Goal: Information Seeking & Learning: Check status

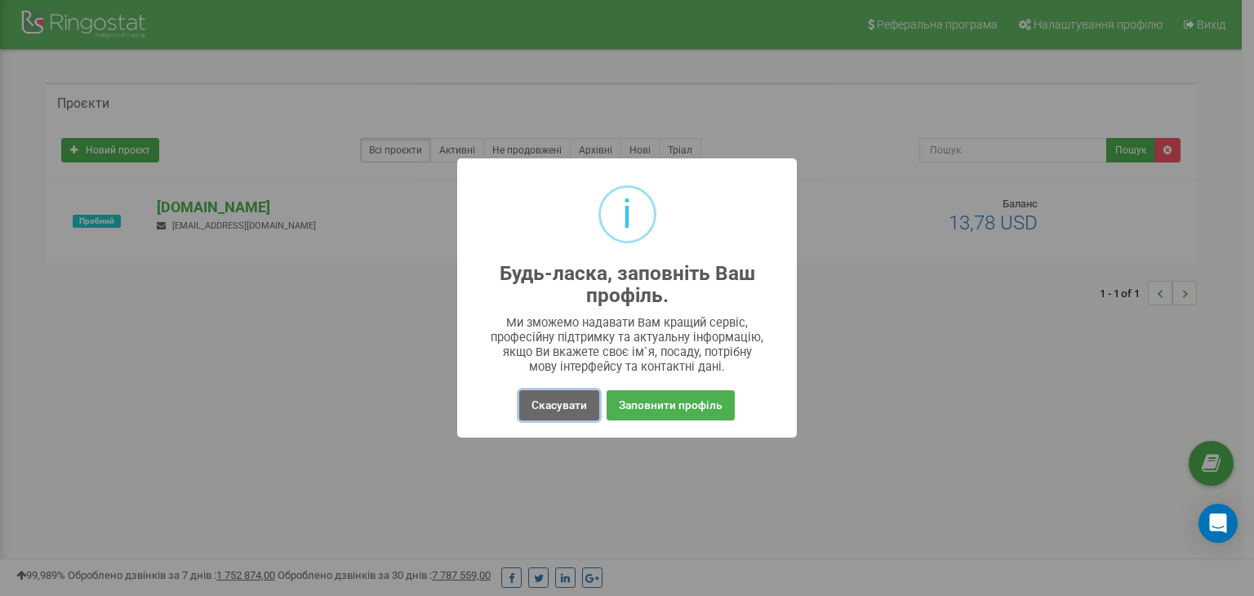
click at [579, 396] on button "Скасувати" at bounding box center [559, 405] width 80 height 30
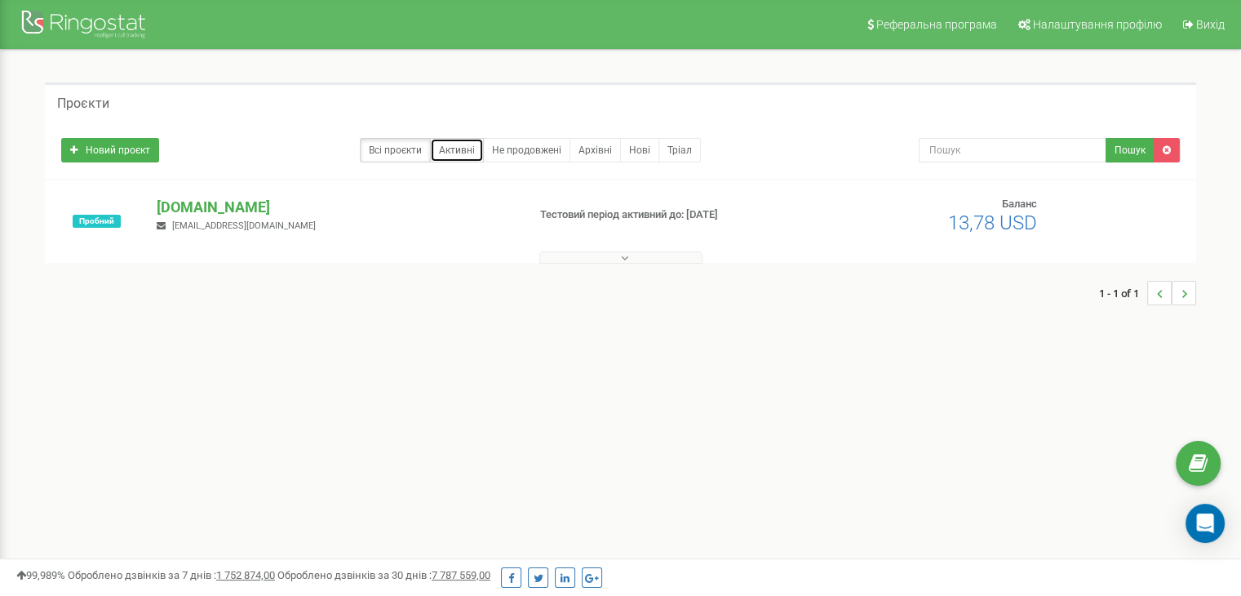
click at [458, 149] on link "Активні" at bounding box center [457, 150] width 54 height 24
click at [225, 383] on div "Реферальна програма Налаштування профілю Вихід Проєкти Новий проєкт Всі проєкти…" at bounding box center [620, 489] width 1241 height 979
click at [599, 259] on button at bounding box center [620, 257] width 163 height 12
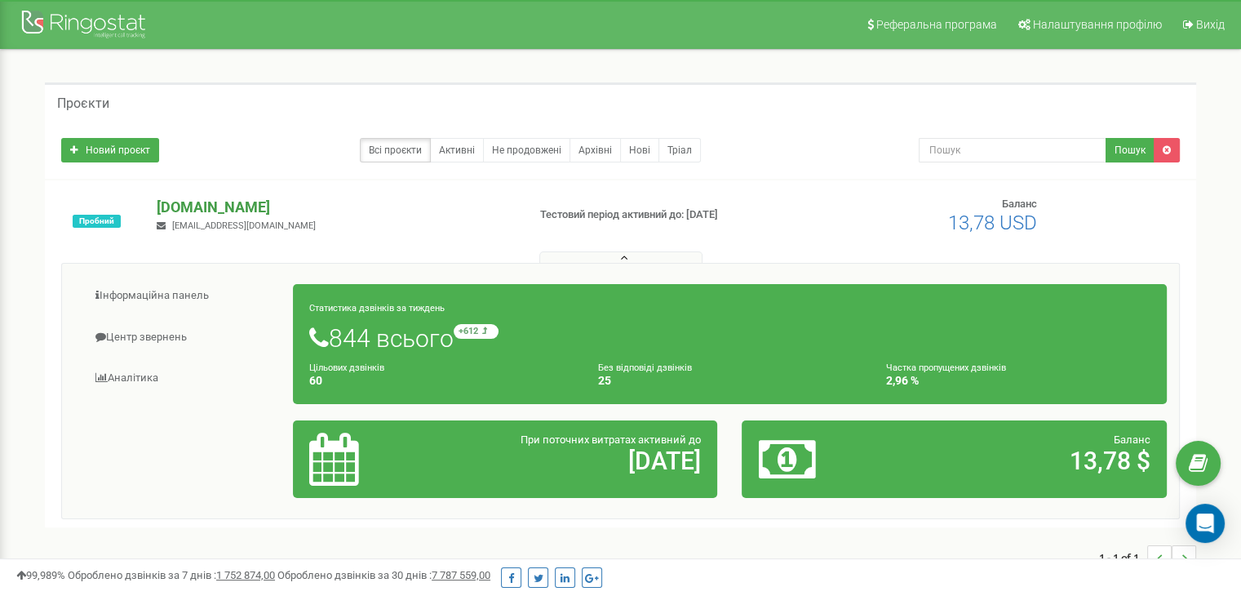
click at [233, 208] on p "[DOMAIN_NAME]" at bounding box center [335, 207] width 357 height 21
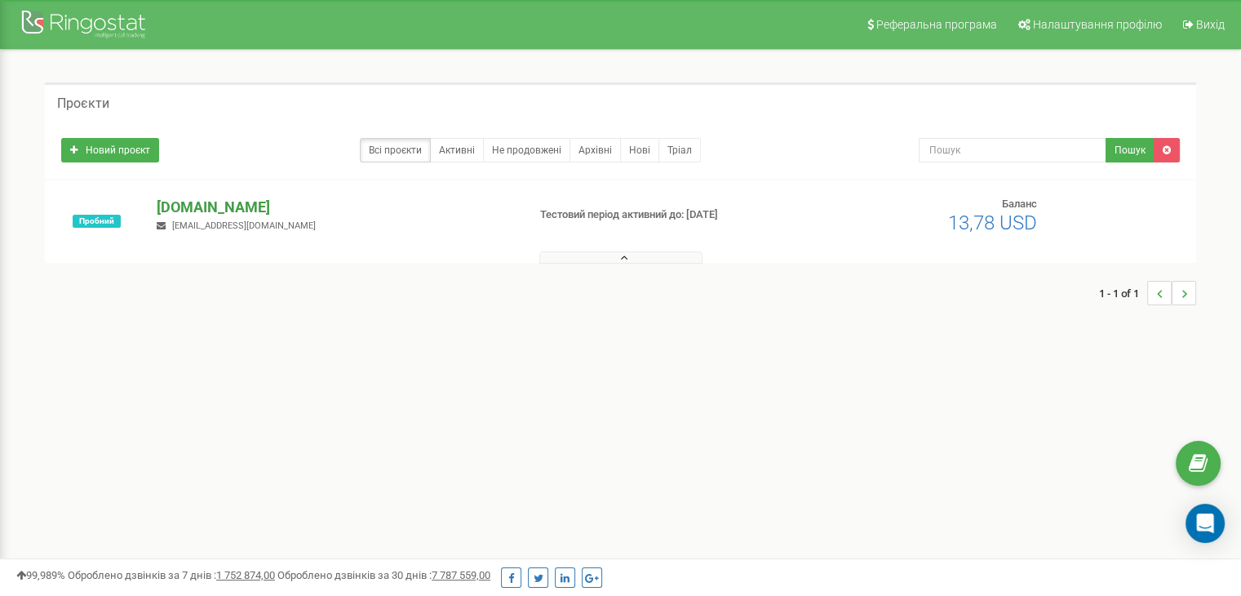
click at [190, 209] on p "[DOMAIN_NAME]" at bounding box center [335, 207] width 357 height 21
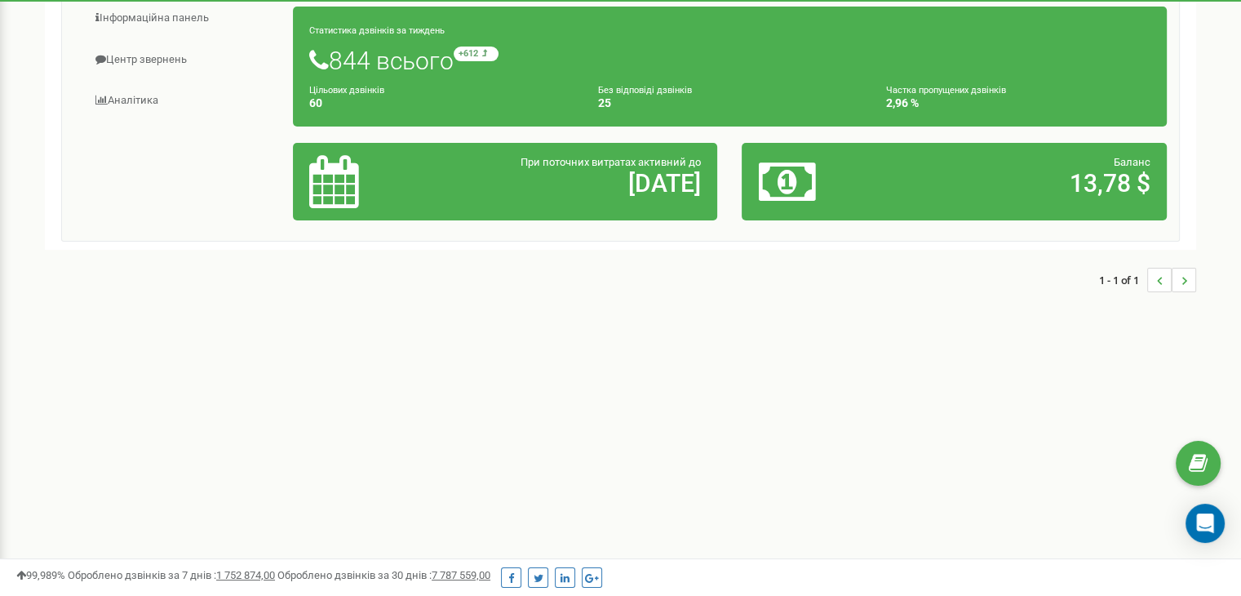
scroll to position [163, 0]
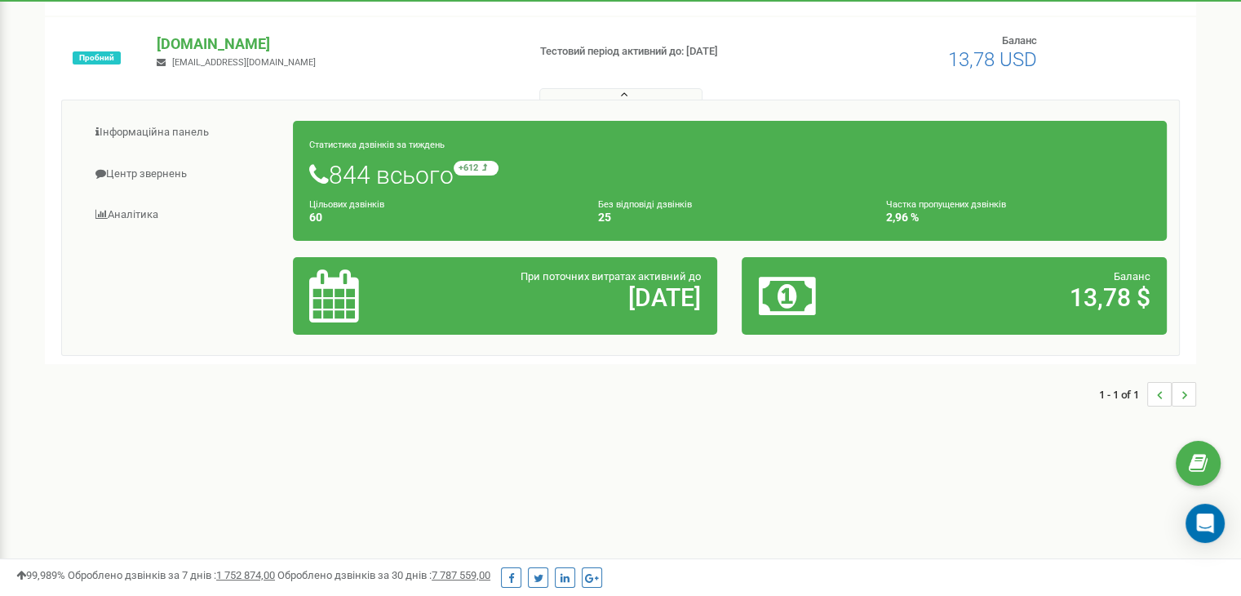
click at [343, 303] on icon at bounding box center [333, 295] width 49 height 53
click at [464, 269] on div "При поточних витратах активний до 26.08.25" at bounding box center [574, 290] width 277 height 42
click at [437, 163] on h1 "844 всього +612 відносно минулого тижня" at bounding box center [729, 175] width 841 height 28
click at [395, 174] on h1 "844 всього +612 відносно минулого тижня" at bounding box center [729, 175] width 841 height 28
click at [329, 177] on h1 "844 всього +612 відносно минулого тижня" at bounding box center [729, 175] width 841 height 28
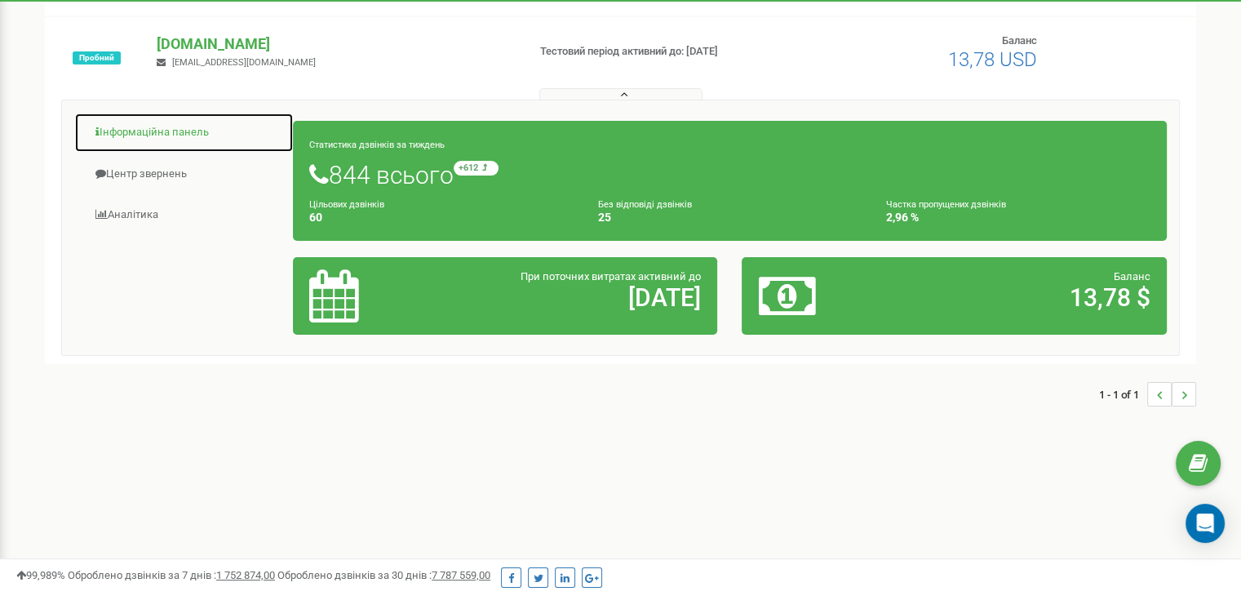
click at [166, 133] on link "Інформаційна панель" at bounding box center [184, 133] width 220 height 40
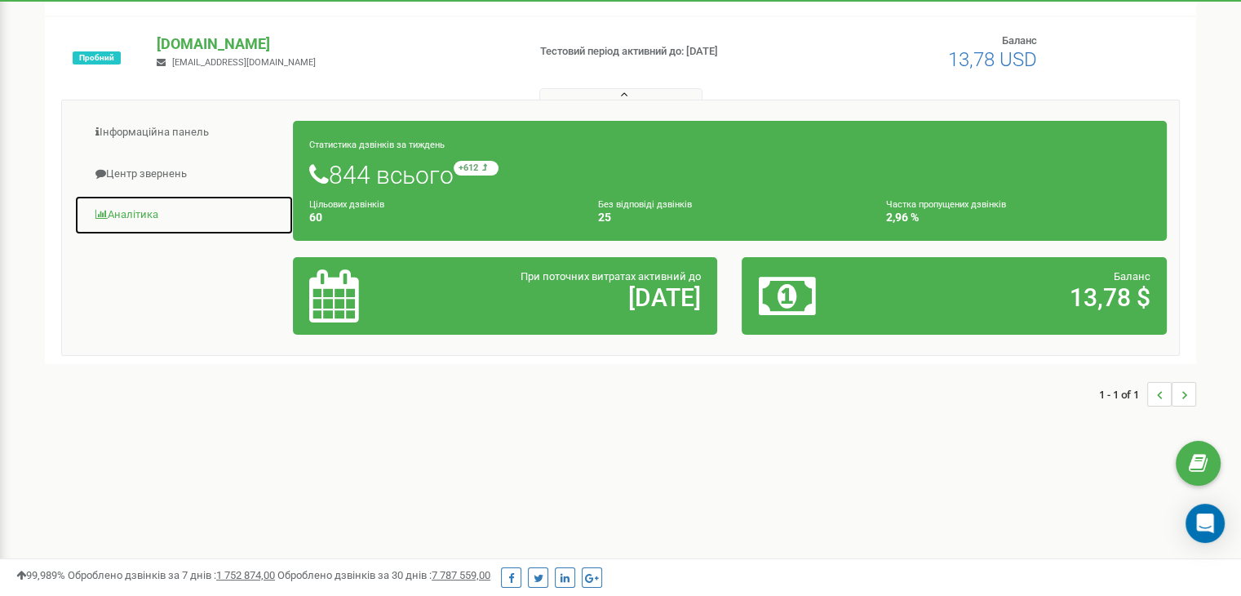
click at [140, 211] on link "Аналiтика" at bounding box center [184, 215] width 220 height 40
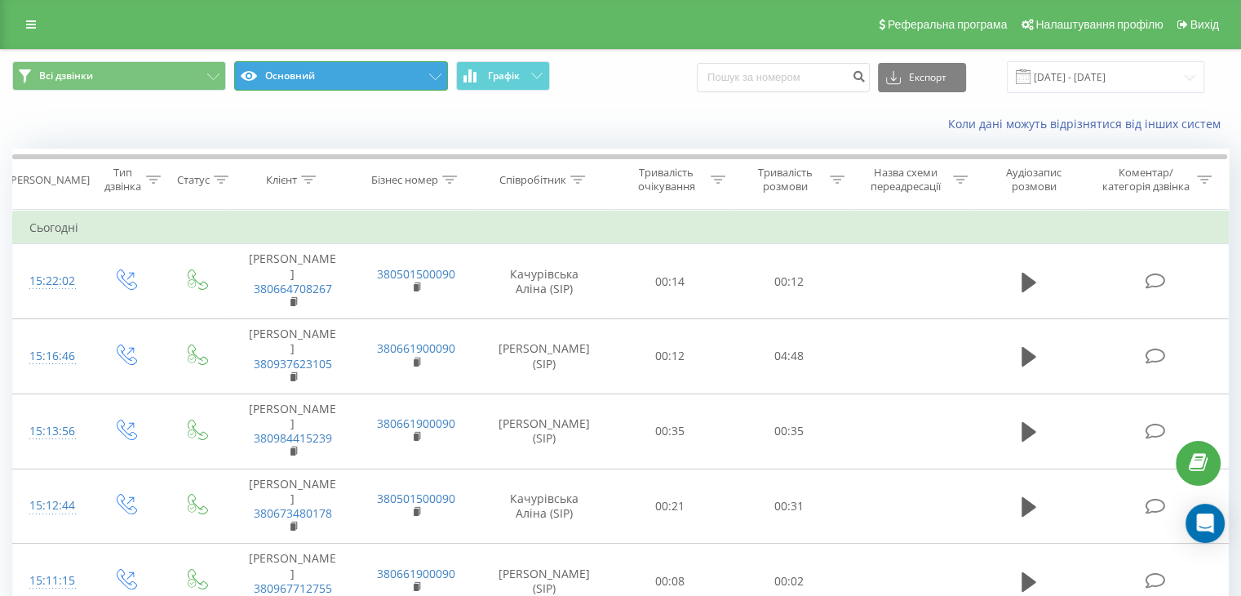
click at [351, 82] on button "Основний" at bounding box center [341, 75] width 214 height 29
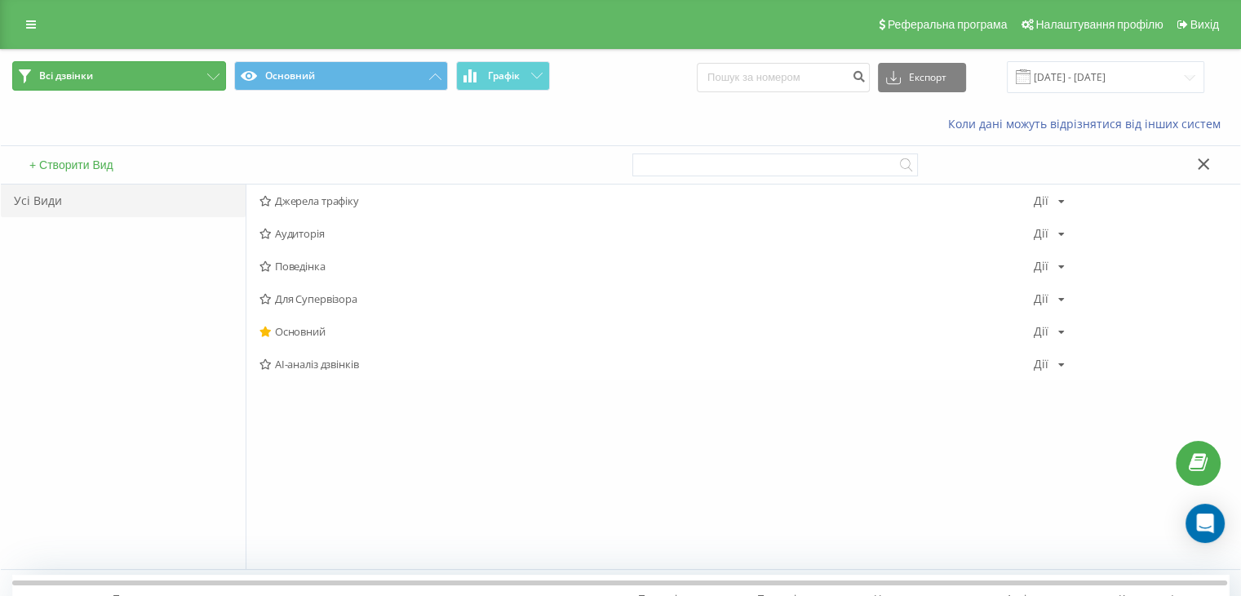
click at [111, 87] on button "Всі дзвінки" at bounding box center [119, 75] width 214 height 29
click at [115, 82] on button "Всі дзвінки" at bounding box center [119, 75] width 214 height 29
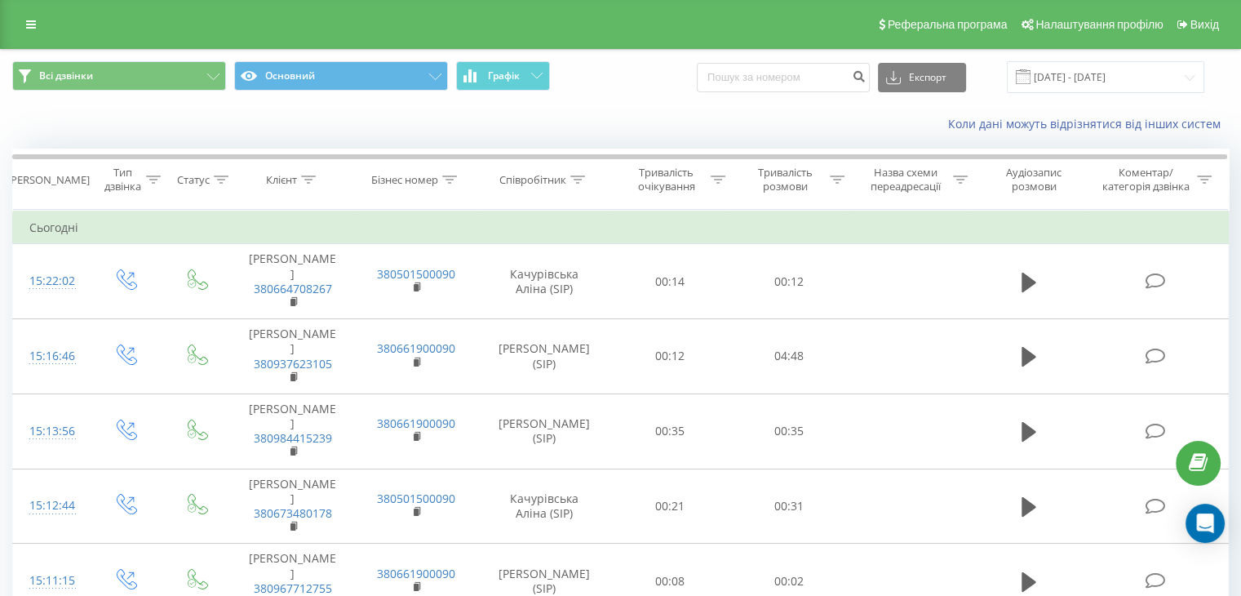
click at [555, 71] on span "Всі дзвінки Основний Графік" at bounding box center [310, 77] width 597 height 32
click at [539, 73] on icon at bounding box center [536, 76] width 11 height 6
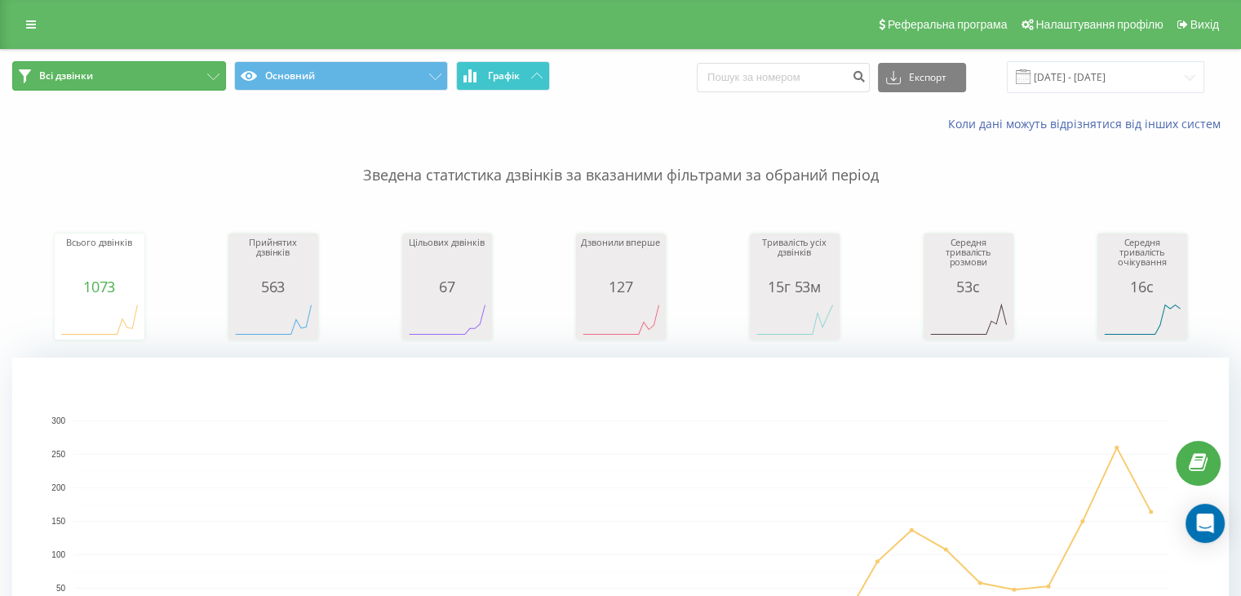
click at [106, 74] on button "Всі дзвінки" at bounding box center [119, 75] width 214 height 29
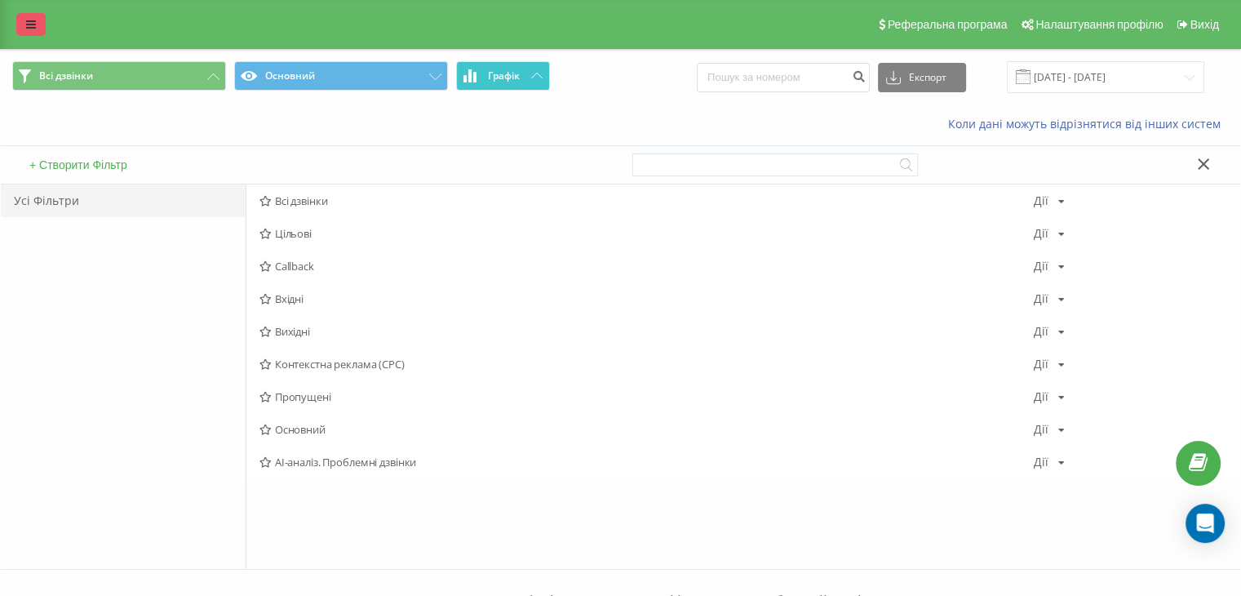
click at [22, 33] on link at bounding box center [30, 24] width 29 height 23
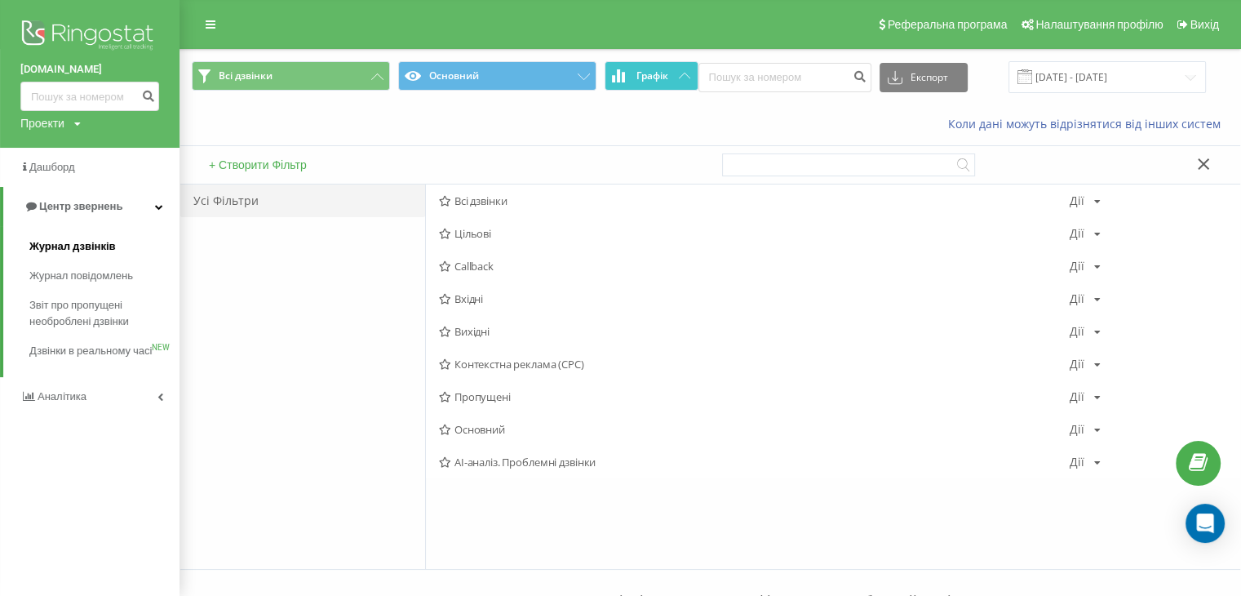
click at [82, 241] on span "Журнал дзвінків" at bounding box center [72, 246] width 87 height 16
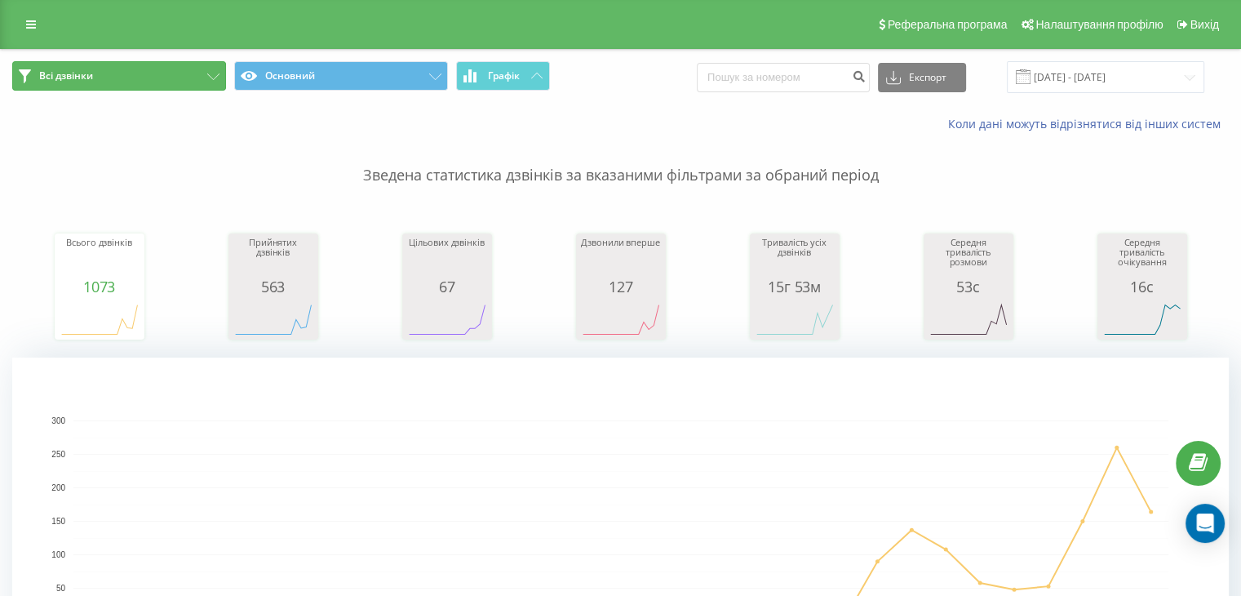
click at [124, 73] on button "Всі дзвінки" at bounding box center [119, 75] width 214 height 29
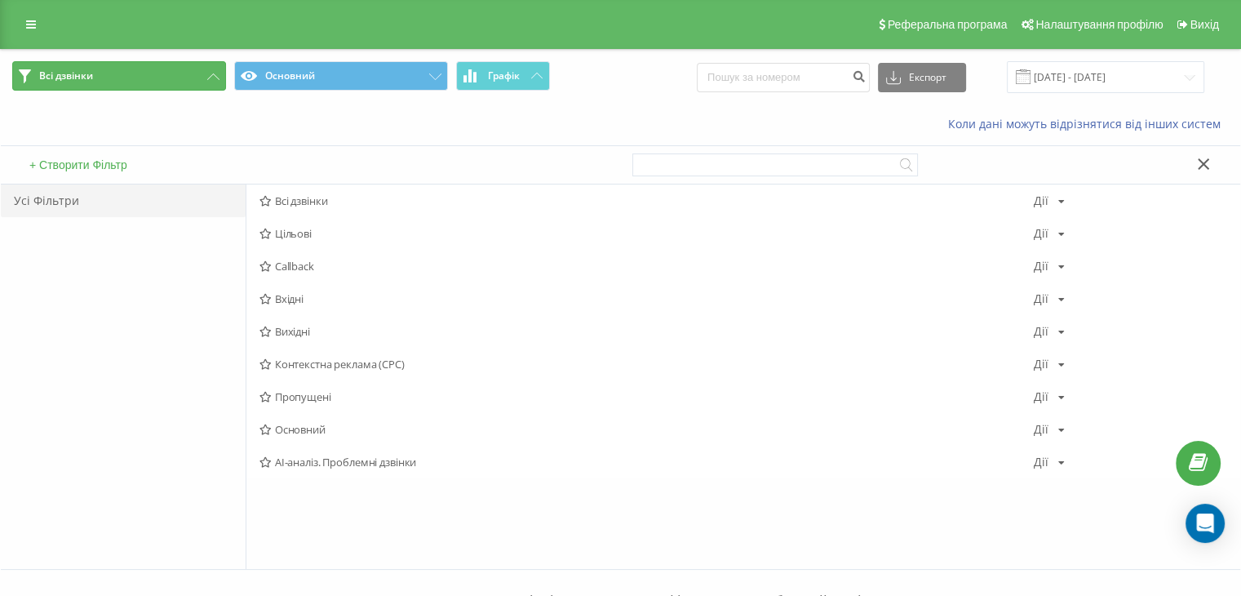
click at [95, 70] on button "Всі дзвінки" at bounding box center [119, 75] width 214 height 29
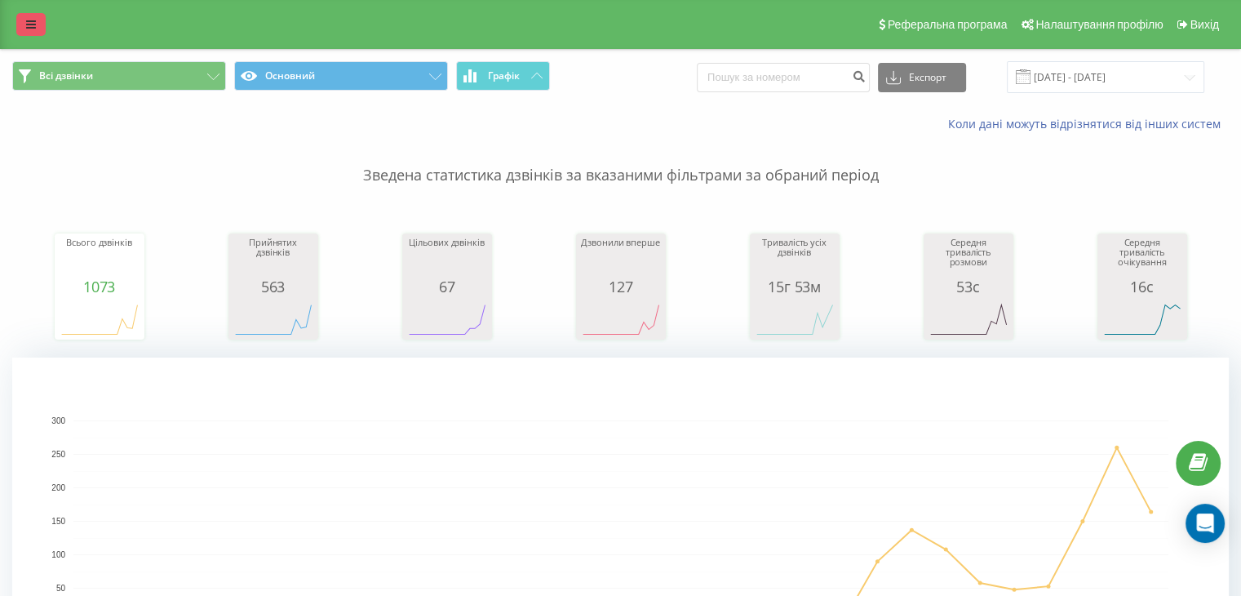
click at [31, 24] on icon at bounding box center [31, 24] width 10 height 11
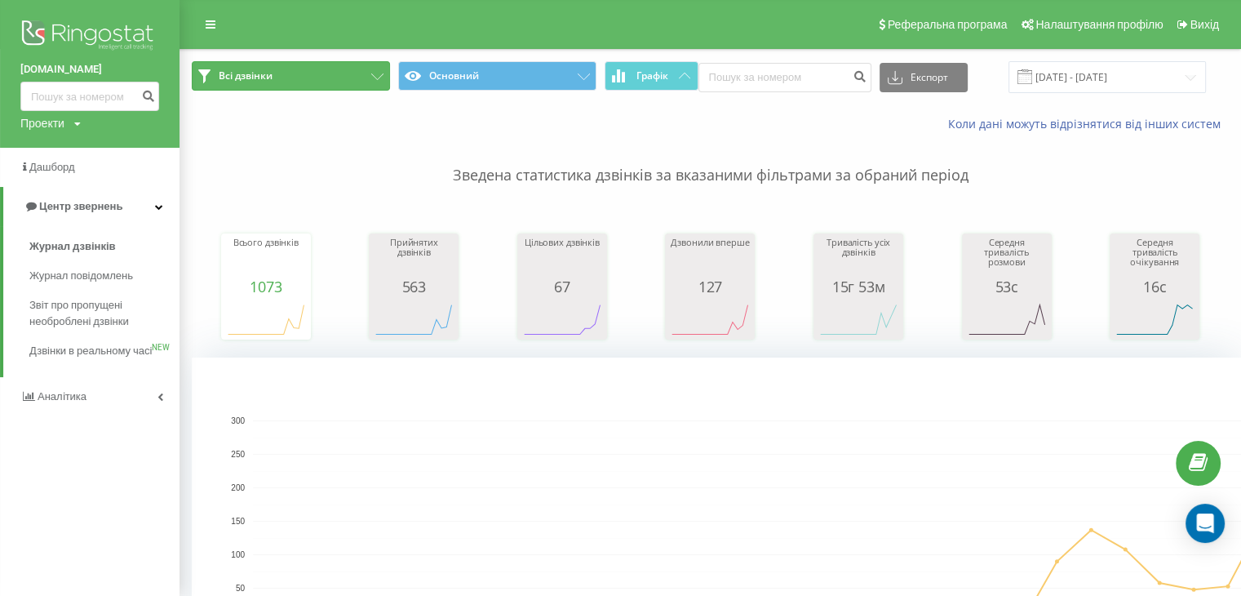
click at [282, 79] on button "Всі дзвінки" at bounding box center [291, 75] width 198 height 29
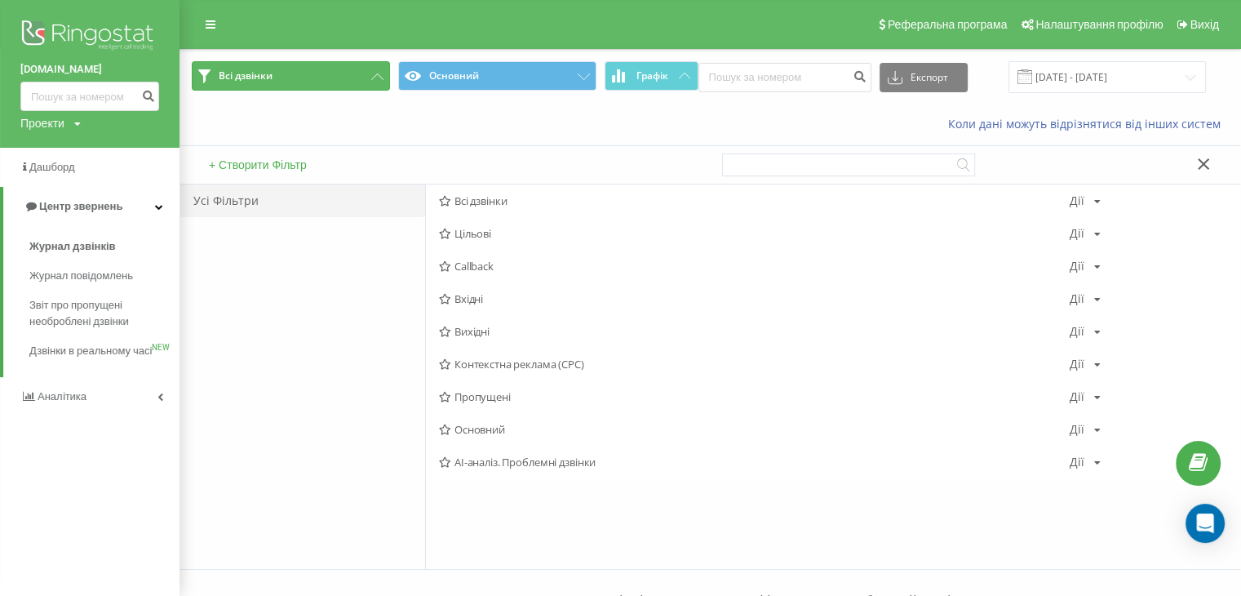
click at [282, 79] on button "Всі дзвінки" at bounding box center [291, 75] width 198 height 29
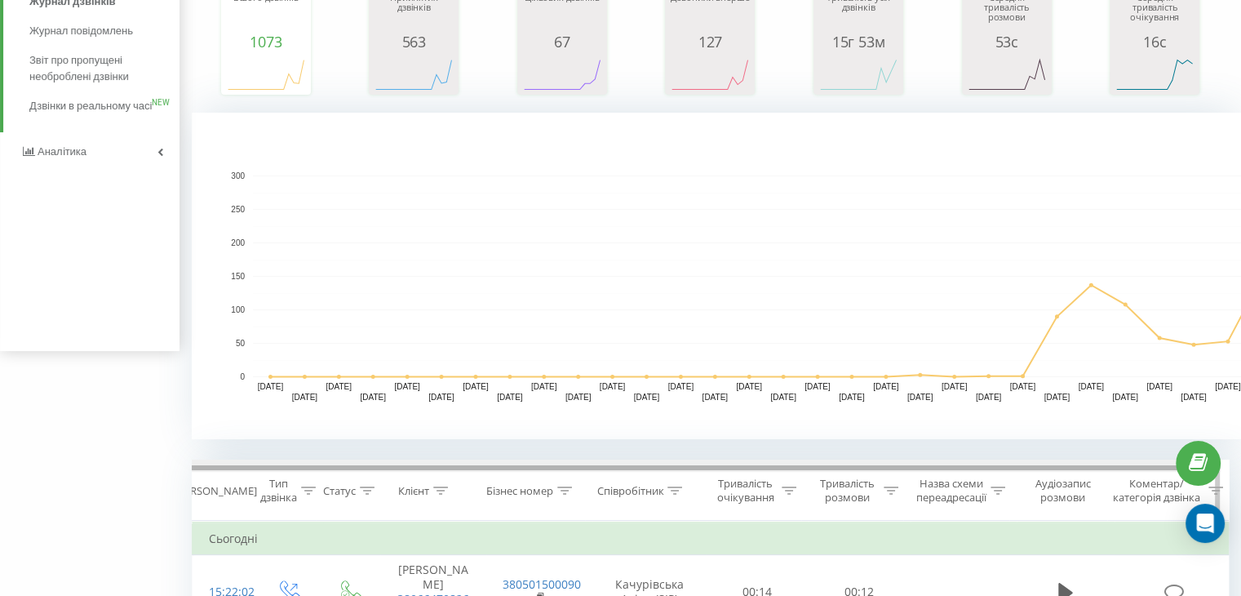
scroll to position [0, 7]
drag, startPoint x: 661, startPoint y: 459, endPoint x: 1016, endPoint y: 464, distance: 355.1
click at [1016, 464] on div at bounding box center [711, 465] width 1037 height 12
drag, startPoint x: 1068, startPoint y: 468, endPoint x: 1148, endPoint y: 465, distance: 80.8
click at [1148, 465] on div at bounding box center [714, 467] width 1028 height 5
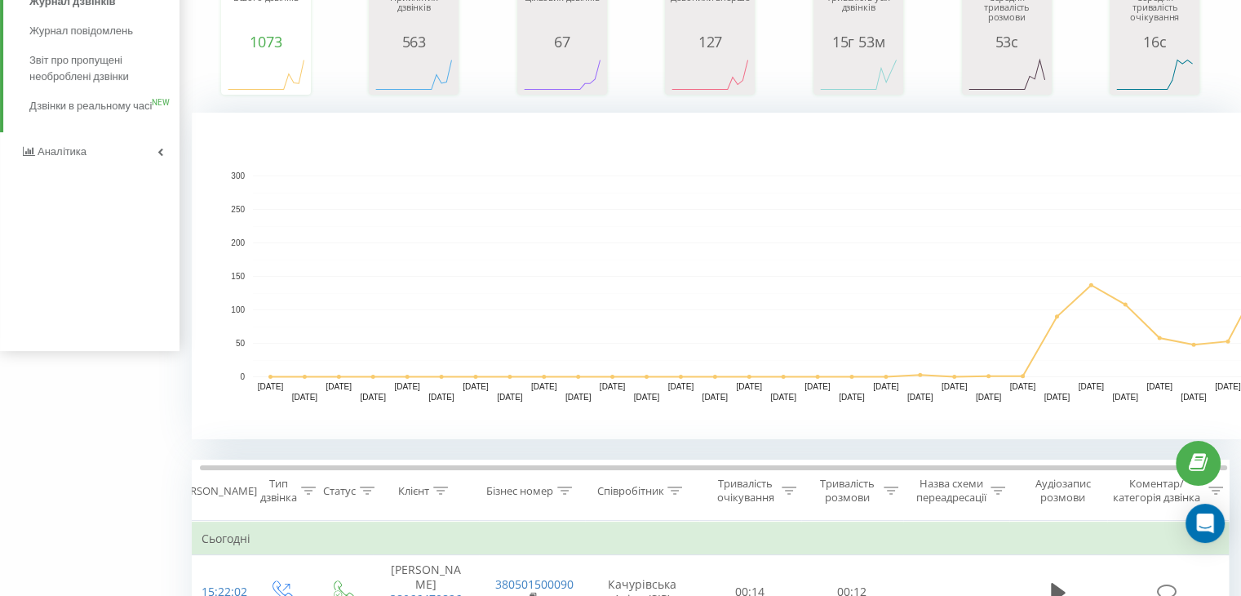
drag, startPoint x: 1060, startPoint y: 326, endPoint x: 349, endPoint y: 381, distance: 713.0
click at [349, 381] on g "21.07.25 22.07.25 23.07.25 24.07.25 25.07.25 26.07.25 27.07.25 28.07.25 29.07.2…" at bounding box center [789, 286] width 1117 height 230
drag, startPoint x: 405, startPoint y: 255, endPoint x: 400, endPoint y: 189, distance: 67.1
click at [405, 235] on rect "A chart." at bounding box center [800, 276] width 1095 height 202
click at [399, 184] on rect "A chart." at bounding box center [800, 276] width 1095 height 202
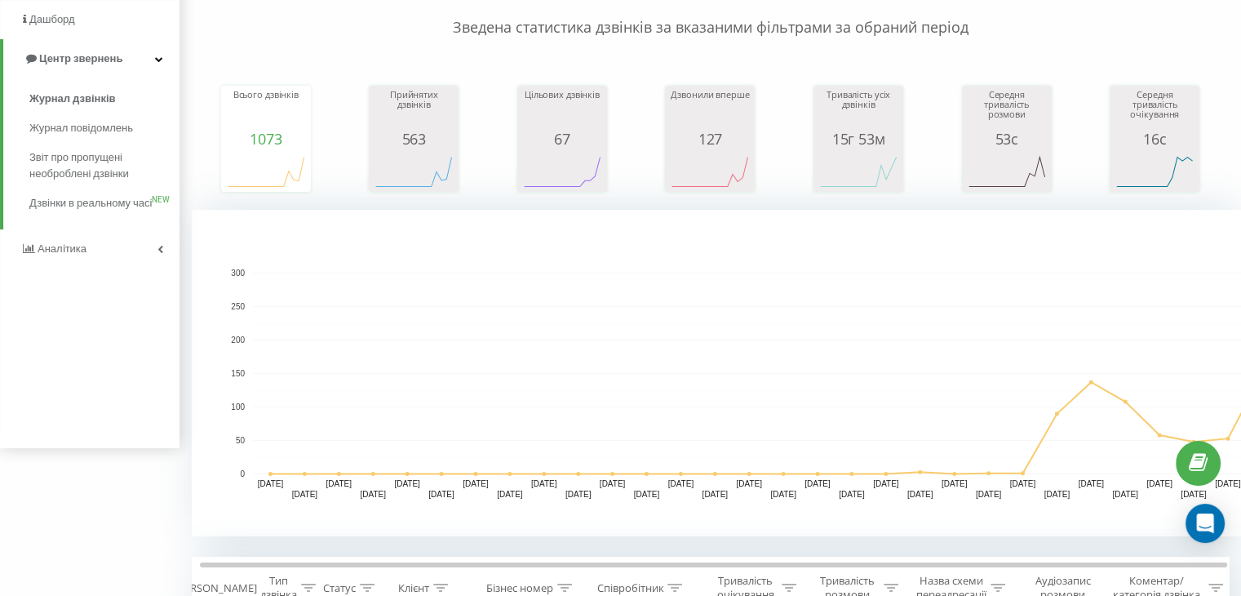
scroll to position [0, 0]
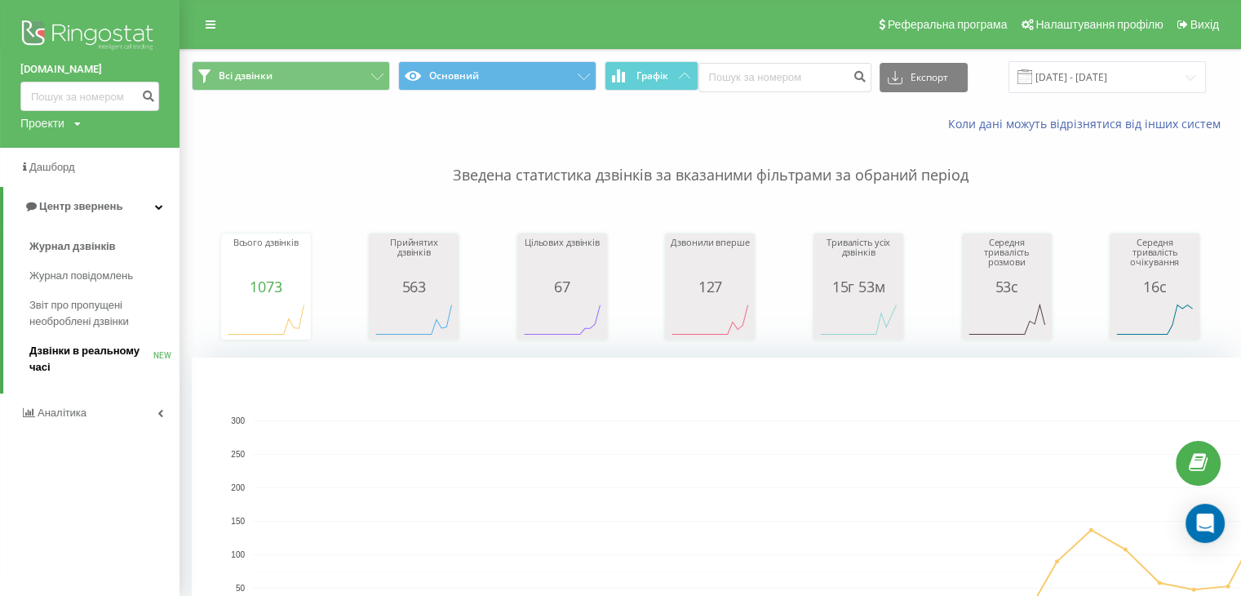
click at [85, 360] on span "Дзвінки в реальному часі" at bounding box center [91, 359] width 124 height 33
click at [82, 353] on span "Дзвінки в реальному часі" at bounding box center [91, 359] width 124 height 33
click at [86, 309] on span "Звіт про пропущені необроблені дзвінки" at bounding box center [100, 313] width 142 height 33
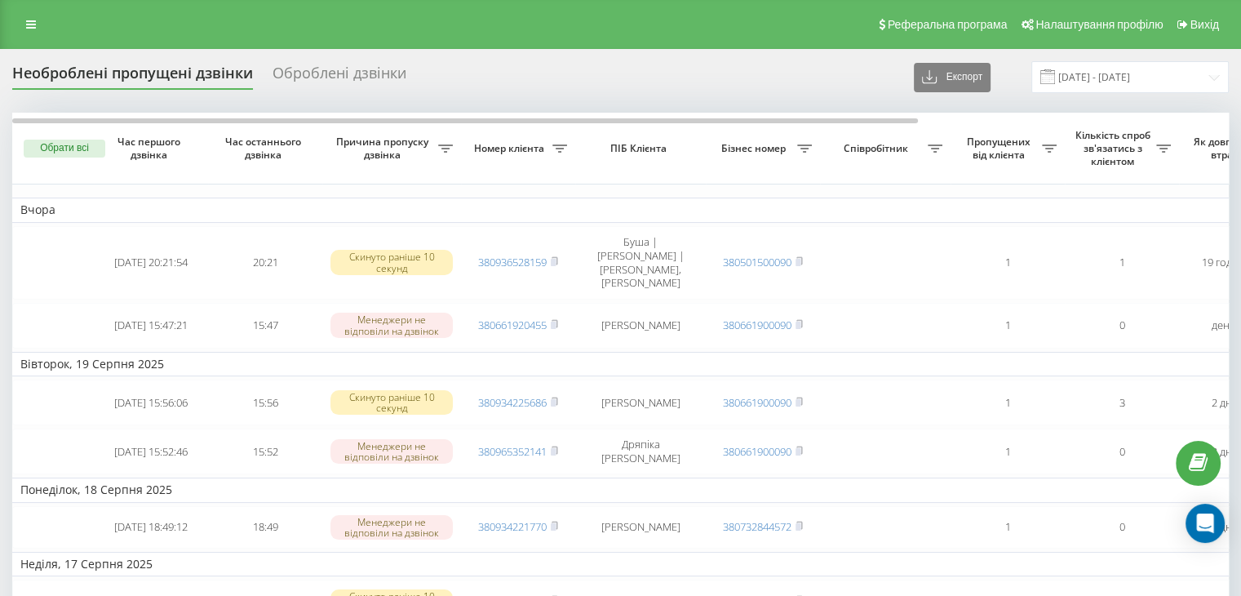
click at [326, 76] on div "Оброблені дзвінки" at bounding box center [340, 76] width 134 height 25
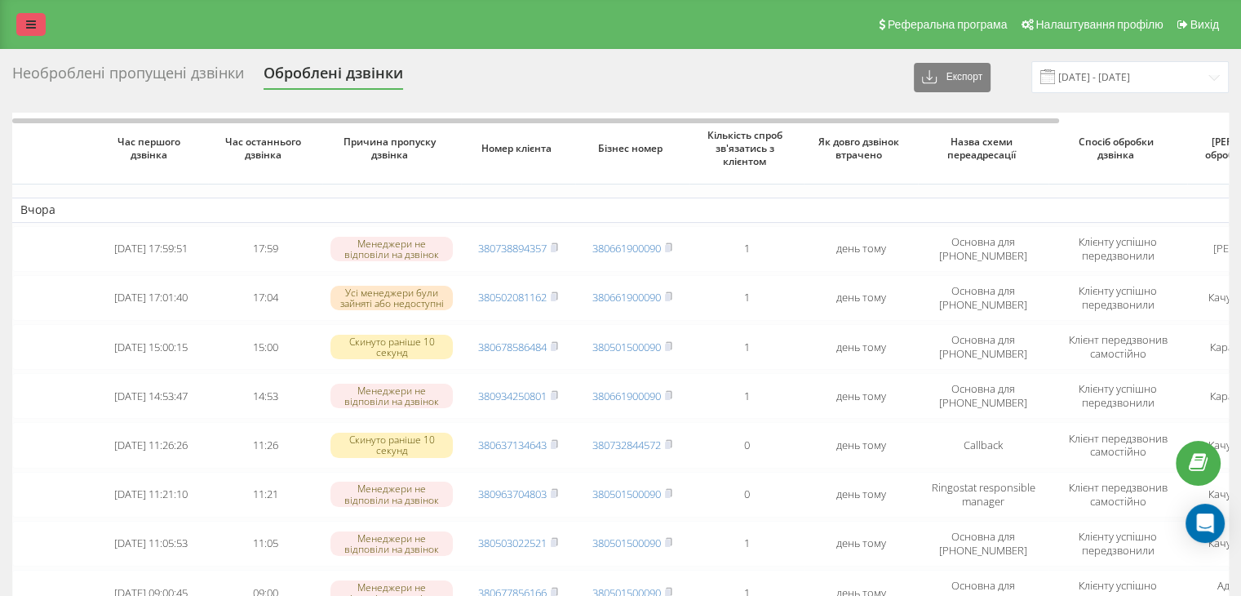
click at [33, 28] on icon at bounding box center [31, 24] width 10 height 11
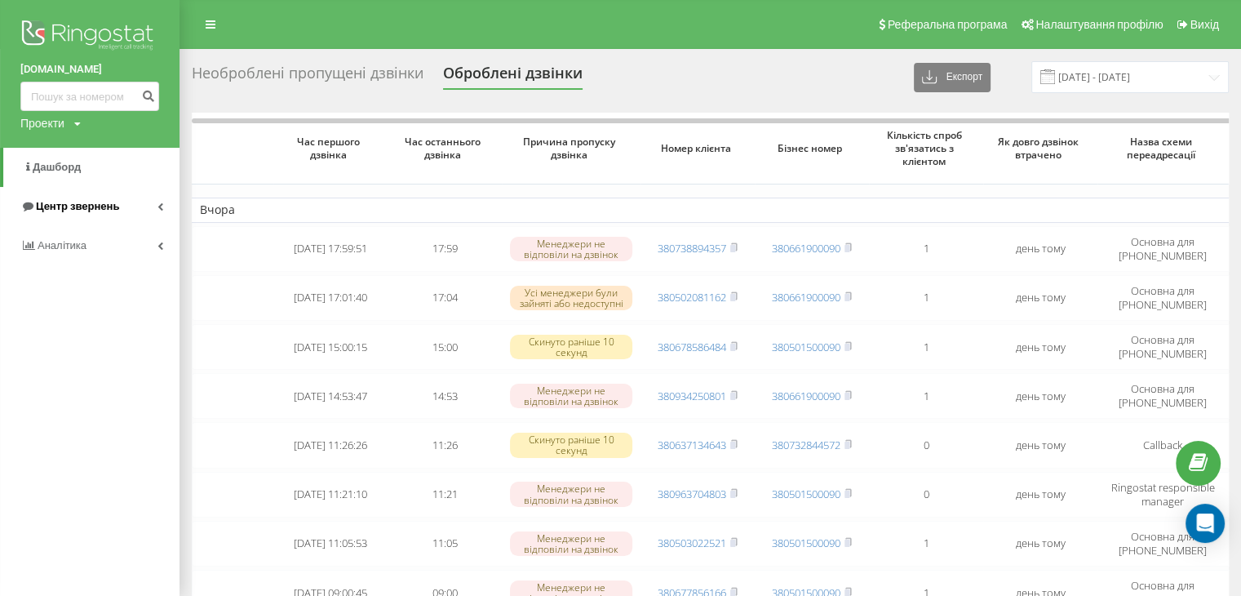
click at [101, 213] on span "Центр звернень" at bounding box center [69, 206] width 99 height 16
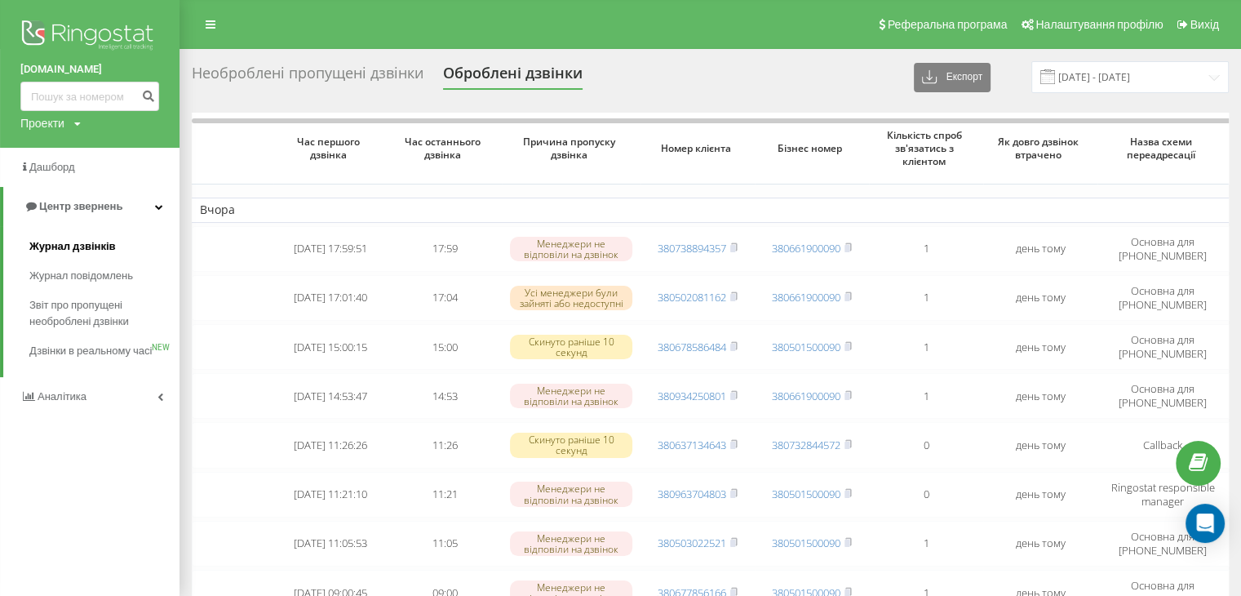
click at [114, 247] on link "Журнал дзвінків" at bounding box center [104, 246] width 150 height 29
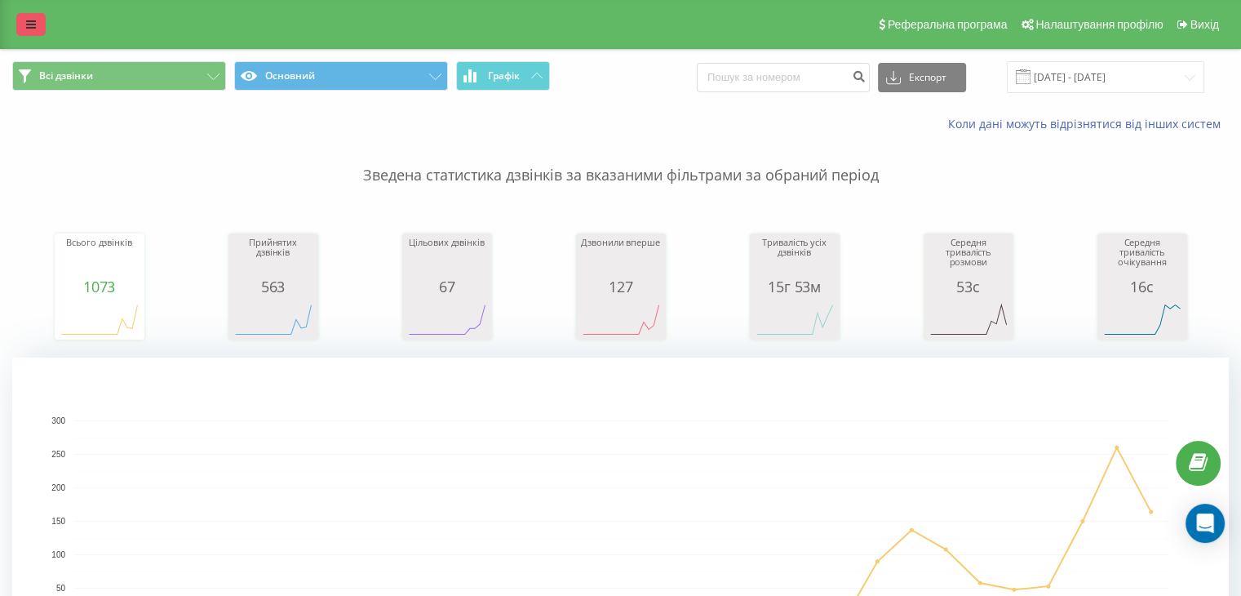
click at [35, 24] on icon at bounding box center [31, 24] width 10 height 11
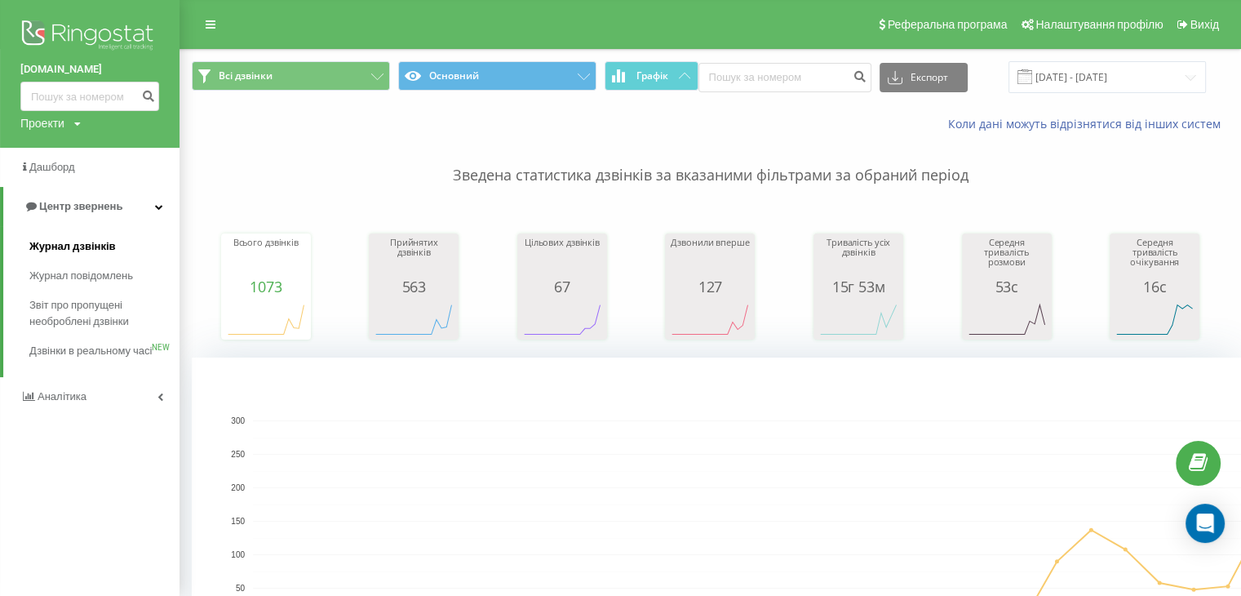
click at [99, 249] on span "Журнал дзвінків" at bounding box center [72, 246] width 87 height 16
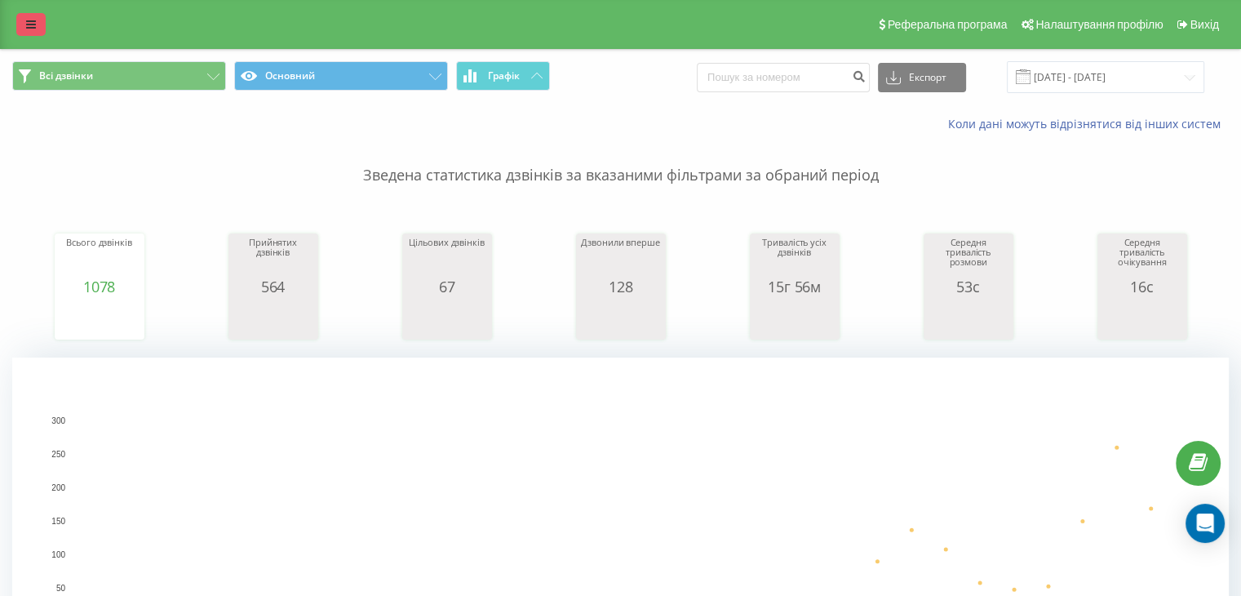
click at [32, 24] on icon at bounding box center [31, 24] width 10 height 11
